Goal: Information Seeking & Learning: Learn about a topic

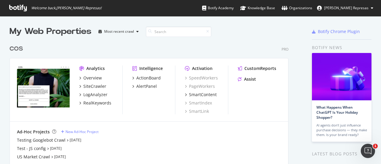
click at [133, 44] on div "COS Pro Analytics Overview SiteCrawler LogAnalyzer RealKeywords Intelligence Ac…" at bounding box center [151, 107] width 283 height 140
click at [80, 77] on icon "grid" at bounding box center [80, 77] width 2 height 3
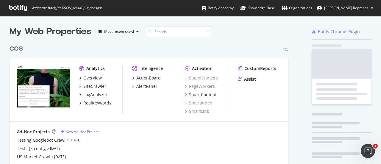
scroll to position [159, 371]
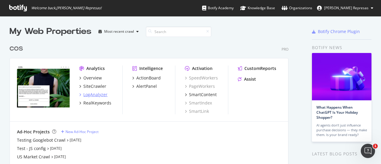
click at [87, 95] on div "LogAnalyzer" at bounding box center [95, 95] width 24 height 6
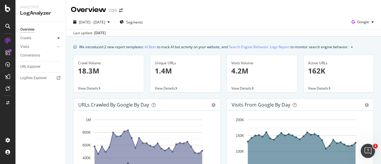
click at [57, 40] on div at bounding box center [59, 38] width 6 height 6
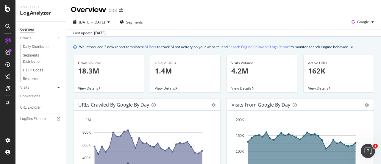
drag, startPoint x: 59, startPoint y: 39, endPoint x: 59, endPoint y: 47, distance: 8.7
click at [59, 38] on icon at bounding box center [58, 38] width 2 height 4
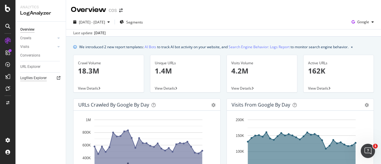
click at [28, 79] on div "Logfiles Explorer" at bounding box center [33, 78] width 26 height 6
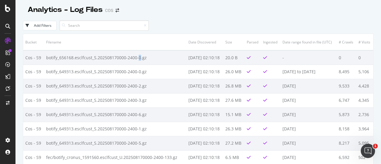
click at [137, 57] on td "botify_656168.esclfcust_S.202508170000-2400-0.gz" at bounding box center [115, 57] width 142 height 14
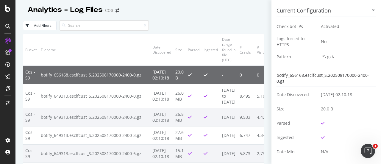
click at [370, 11] on div at bounding box center [372, 10] width 5 height 5
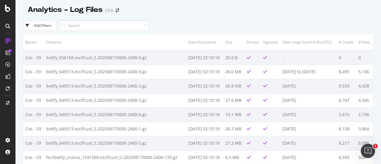
drag, startPoint x: 314, startPoint y: 20, endPoint x: 325, endPoint y: 0, distance: 22.8
click at [315, 19] on div "Add Filters" at bounding box center [198, 25] width 350 height 16
